Goal: Task Accomplishment & Management: Complete application form

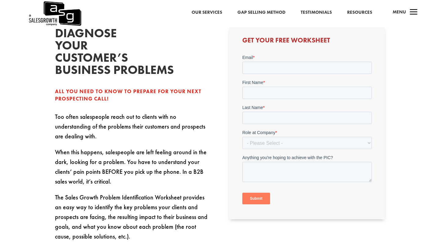
scroll to position [159, 0]
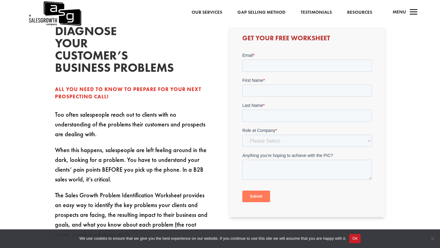
click at [258, 58] on div "Email *" at bounding box center [307, 62] width 130 height 20
click at [258, 64] on input "Email *" at bounding box center [307, 65] width 130 height 12
type input "[PERSON_NAME][EMAIL_ADDRESS][PERSON_NAME]"
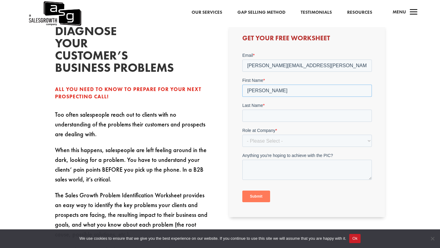
type input "[PERSON_NAME]"
type input "Peprah"
click at [256, 135] on select "- Please Select - C-Level (CRO, CSO, etc) Senior Leadership (VP of Sales, VP of…" at bounding box center [307, 141] width 130 height 12
select select "Individual Contributor (AE, SDR, CSM, etc)"
click at [242, 135] on select "- Please Select - C-Level (CRO, CSO, etc) Senior Leadership (VP of Sales, VP of…" at bounding box center [307, 141] width 130 height 12
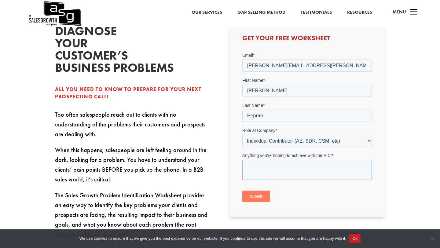
click at [259, 176] on textarea "Anything you're hoping to achieve with the PIC?" at bounding box center [307, 170] width 130 height 20
type textarea "Diagnose pain"
click at [254, 193] on input "Submit" at bounding box center [256, 197] width 28 height 12
